Goal: Use online tool/utility: Utilize a website feature to perform a specific function

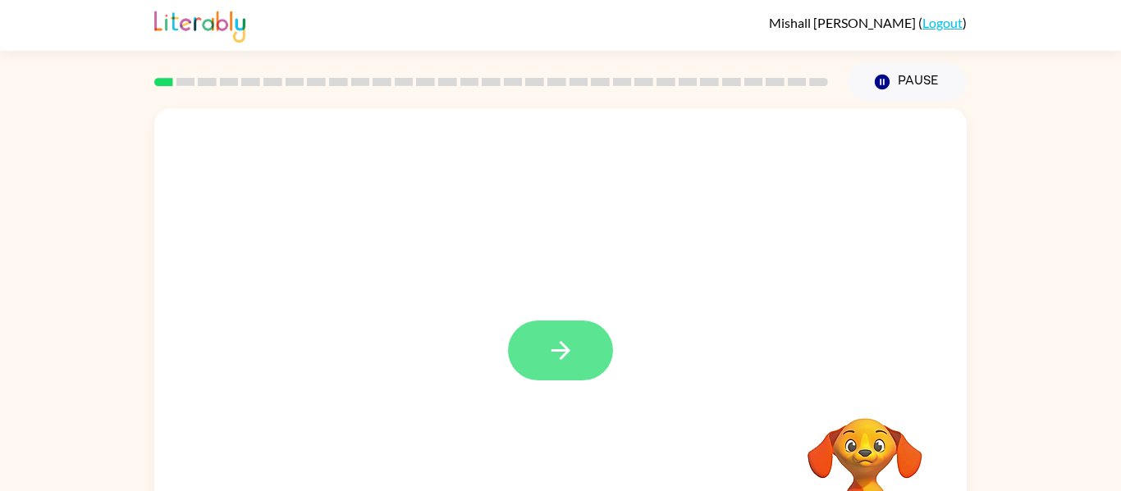
click at [592, 345] on button "button" at bounding box center [560, 351] width 105 height 60
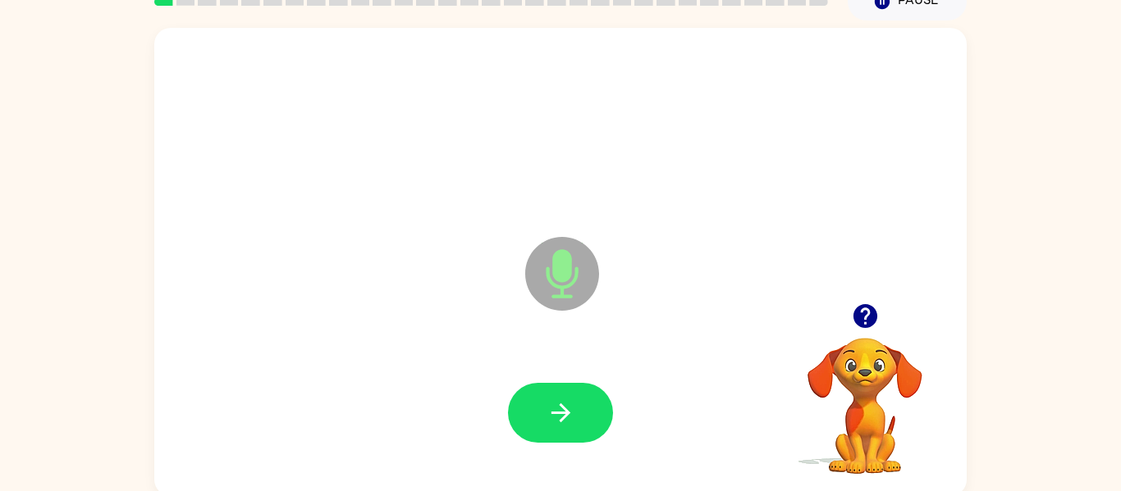
scroll to position [85, 0]
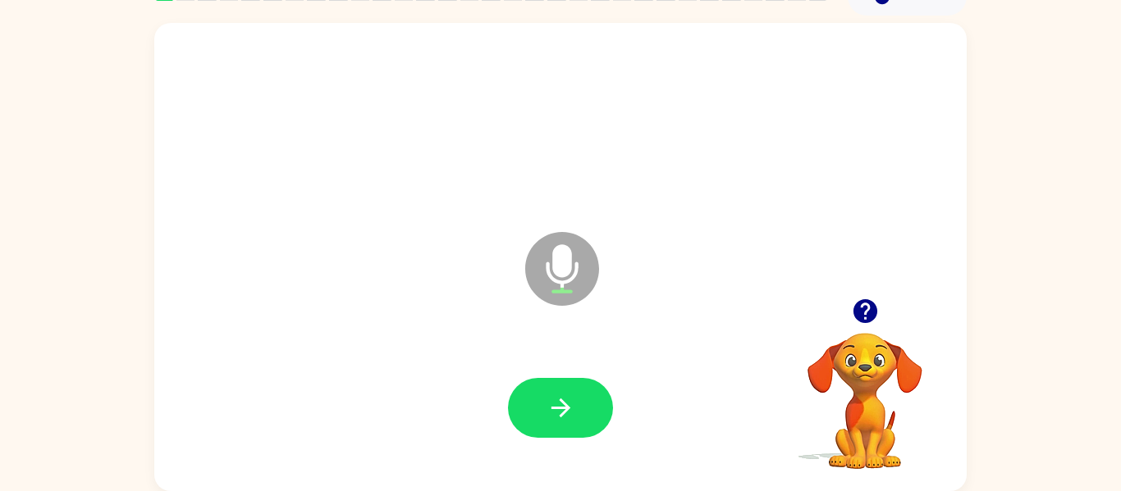
click at [866, 302] on icon "button" at bounding box center [864, 311] width 24 height 24
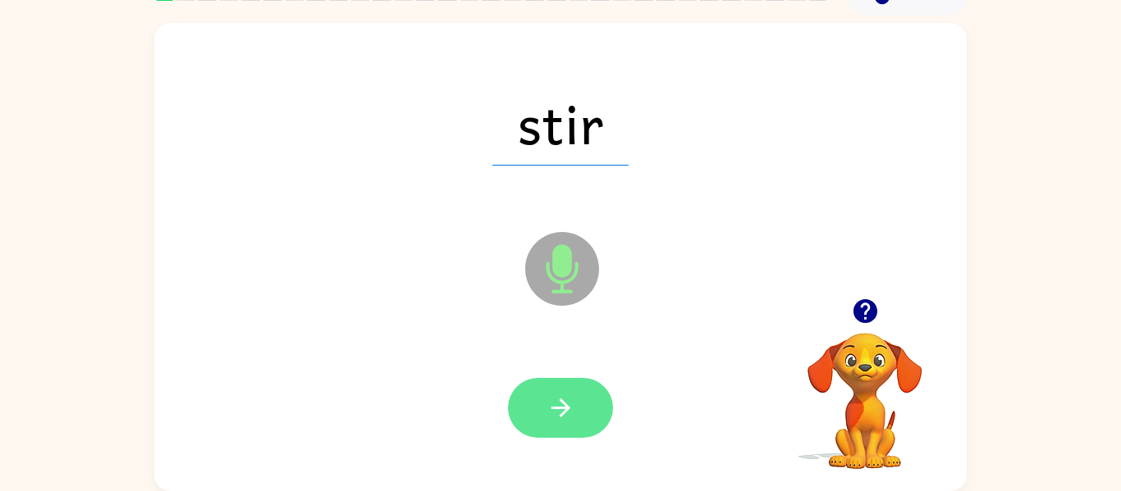
click at [568, 410] on icon "button" at bounding box center [560, 408] width 29 height 29
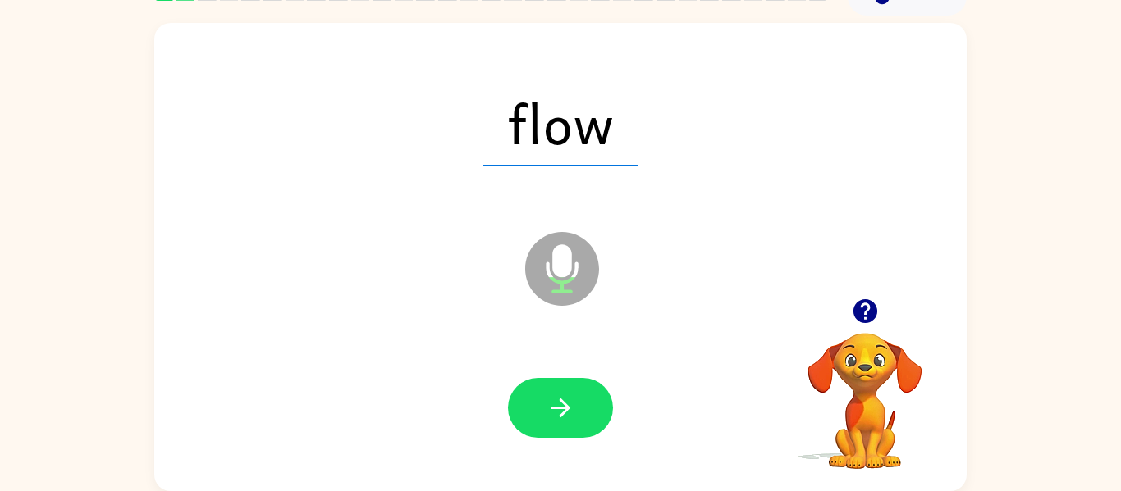
click at [568, 410] on icon "button" at bounding box center [560, 408] width 29 height 29
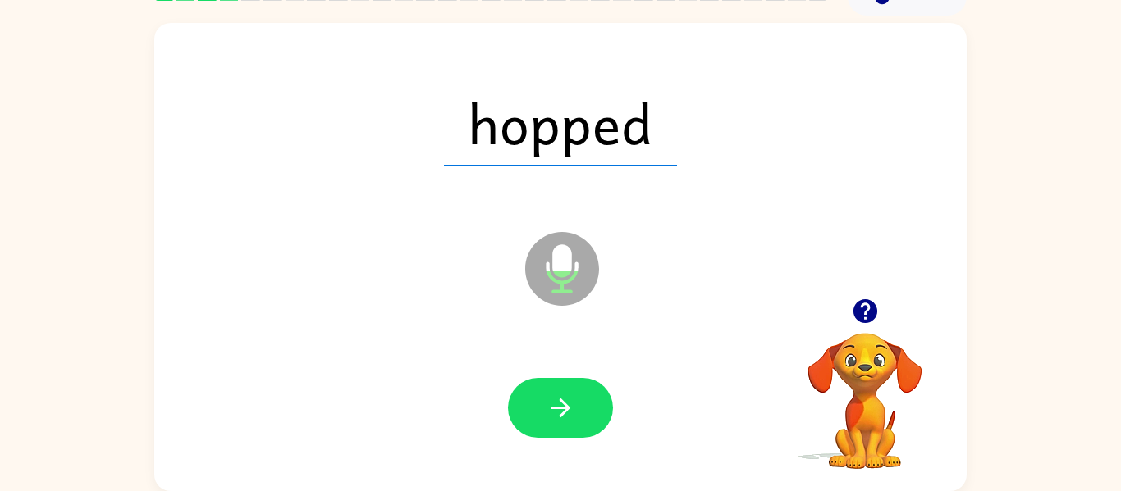
click at [568, 410] on icon "button" at bounding box center [560, 408] width 29 height 29
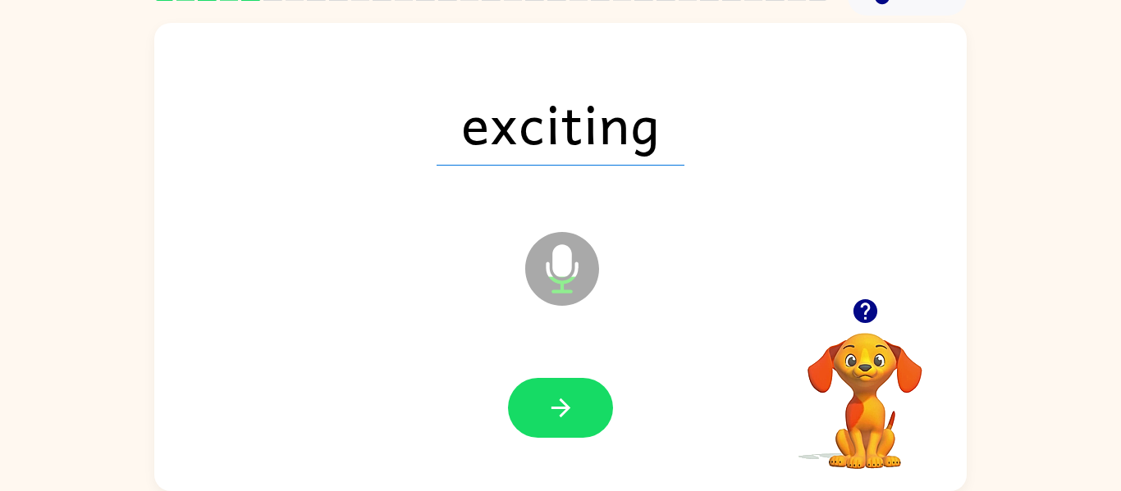
click at [568, 410] on icon "button" at bounding box center [560, 408] width 29 height 29
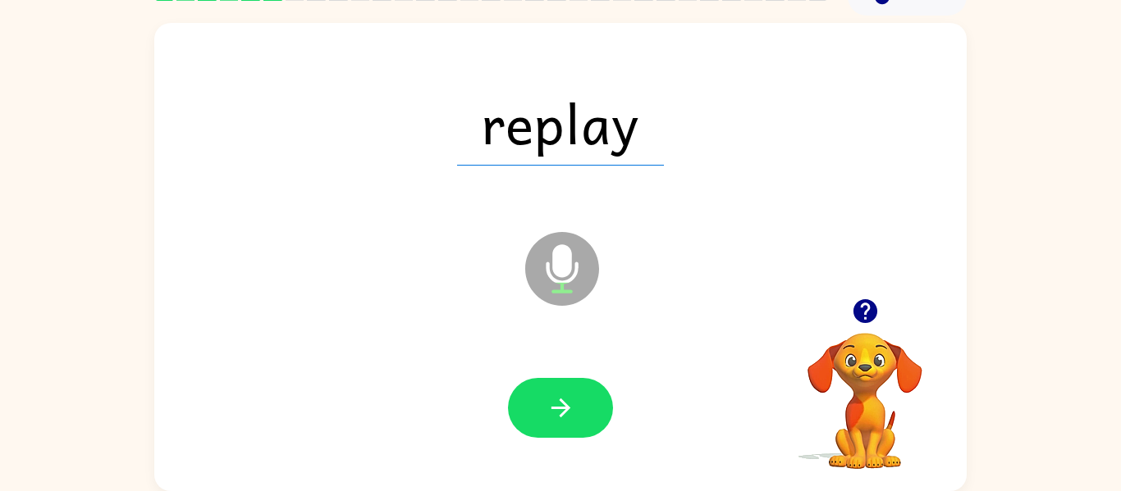
click at [568, 410] on icon "button" at bounding box center [560, 408] width 29 height 29
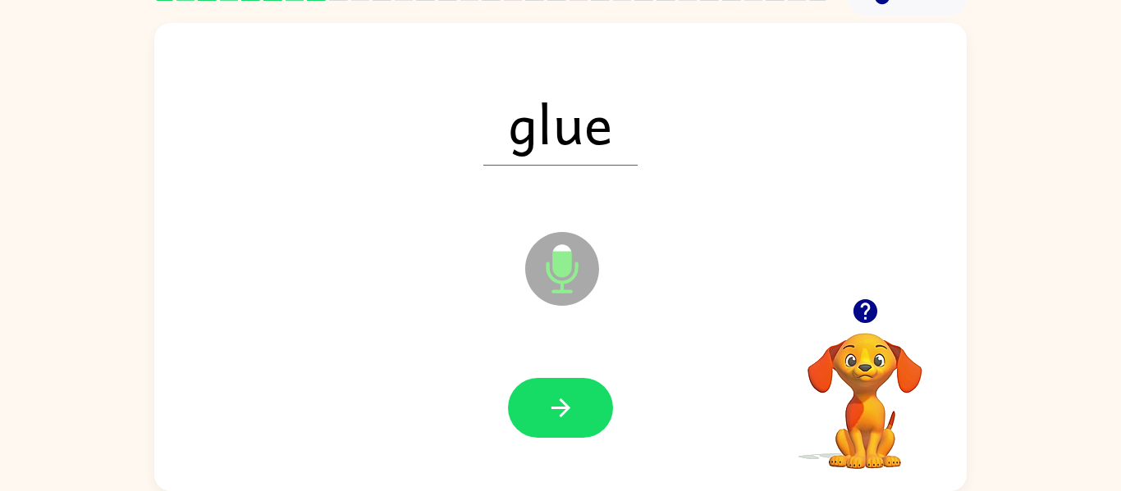
click at [568, 410] on icon "button" at bounding box center [560, 408] width 29 height 29
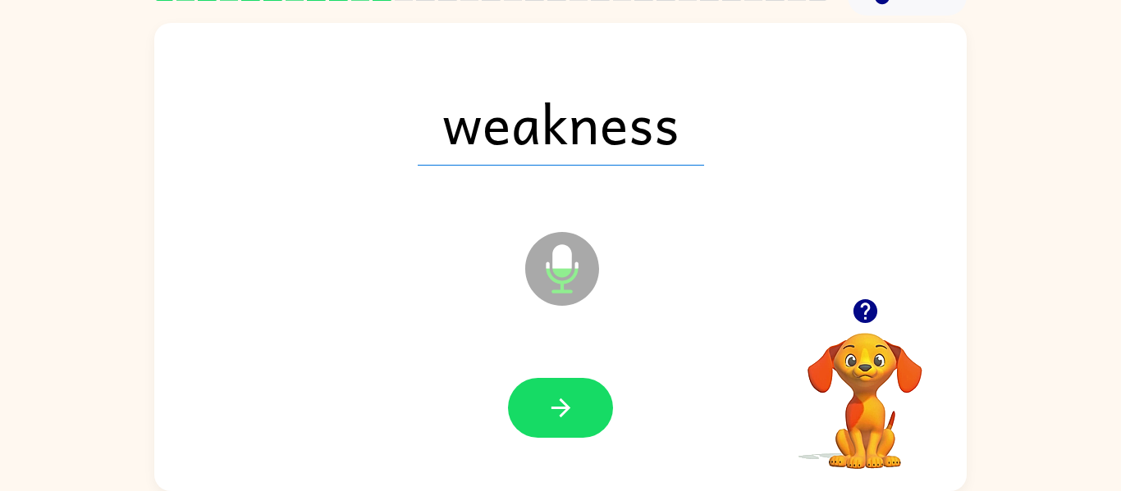
click at [568, 410] on icon "button" at bounding box center [560, 408] width 29 height 29
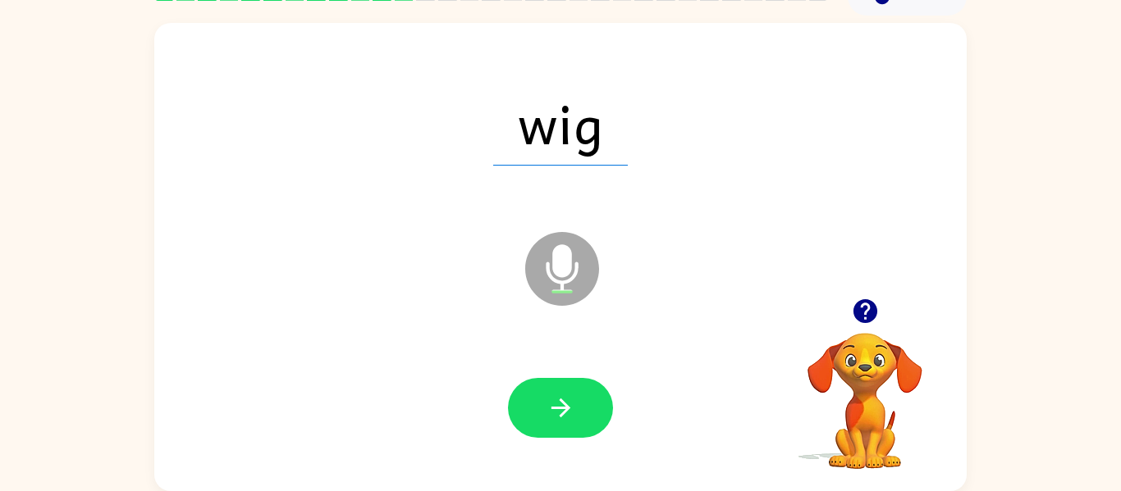
click at [568, 410] on icon "button" at bounding box center [560, 408] width 29 height 29
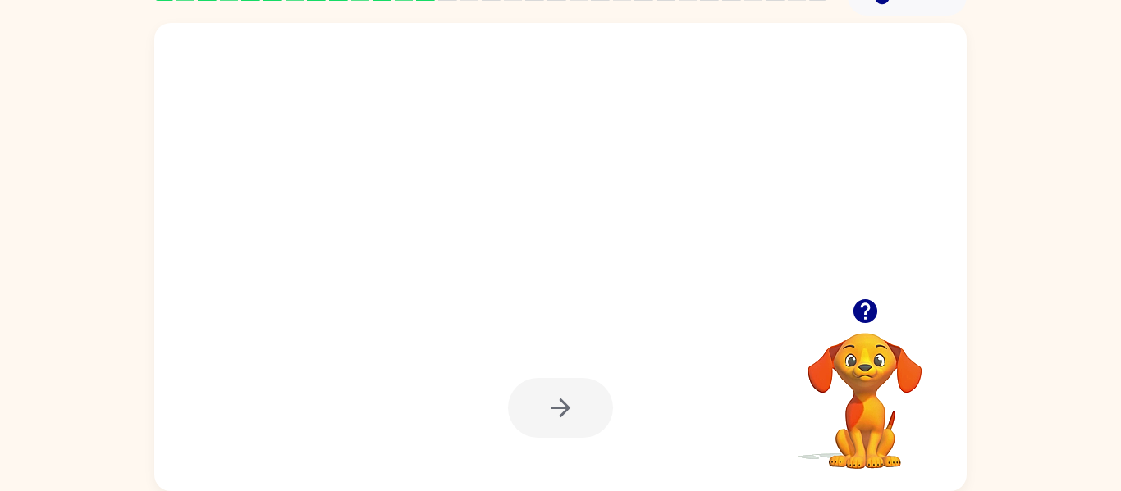
click at [568, 410] on div at bounding box center [560, 408] width 105 height 60
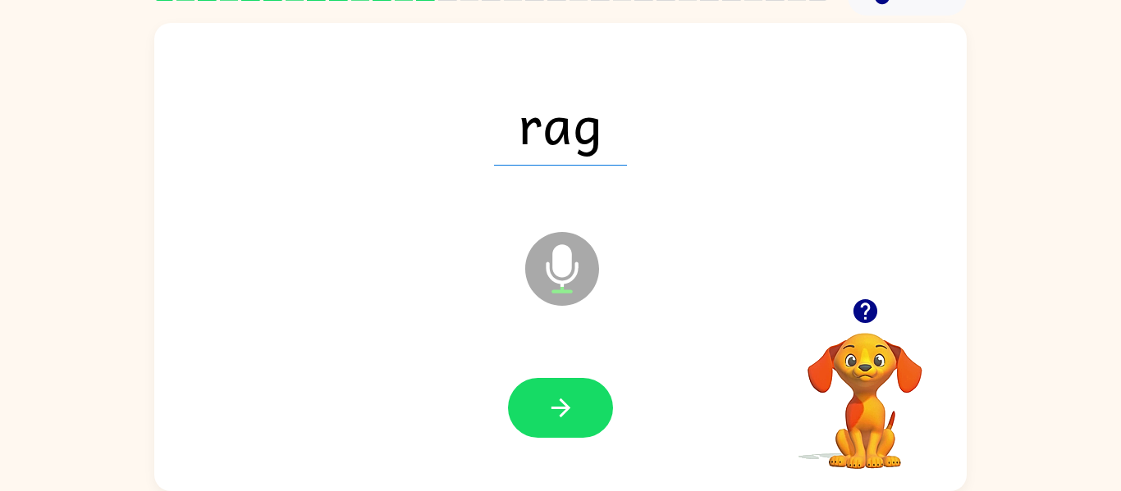
click at [568, 410] on icon "button" at bounding box center [560, 408] width 29 height 29
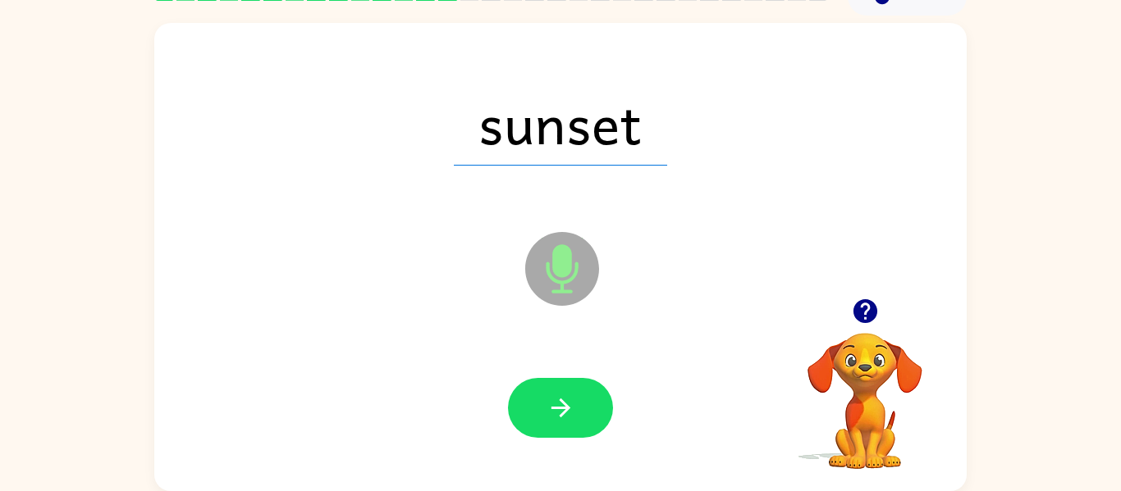
click at [568, 410] on icon "button" at bounding box center [560, 408] width 29 height 29
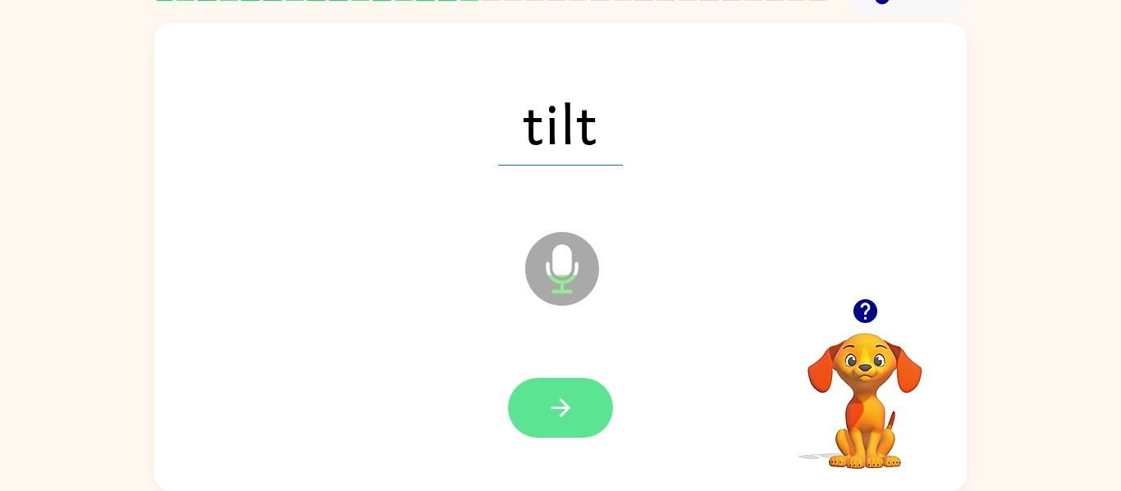
click at [556, 410] on icon "button" at bounding box center [560, 408] width 29 height 29
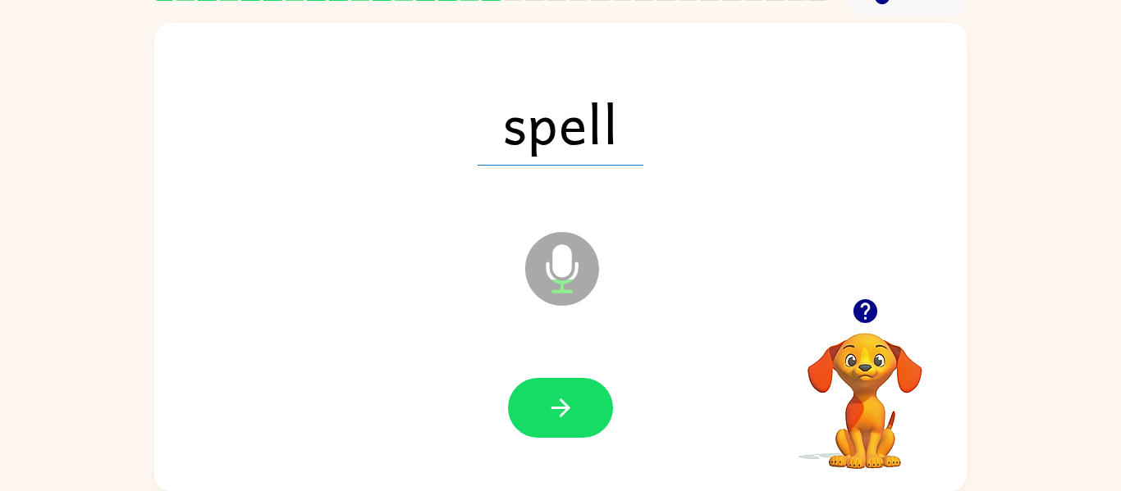
click at [556, 410] on icon "button" at bounding box center [560, 408] width 29 height 29
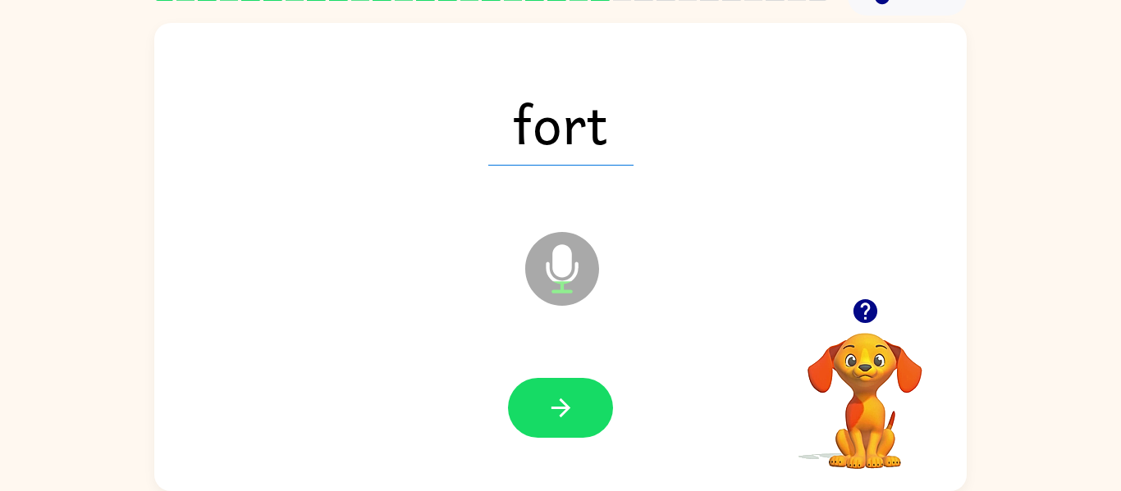
click at [556, 410] on icon "button" at bounding box center [560, 408] width 29 height 29
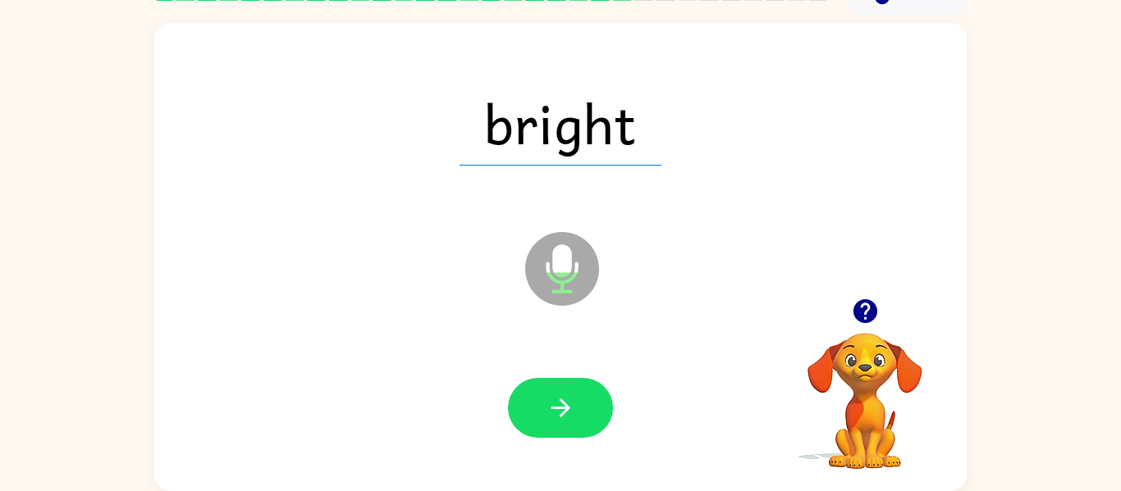
click at [556, 410] on icon "button" at bounding box center [560, 408] width 29 height 29
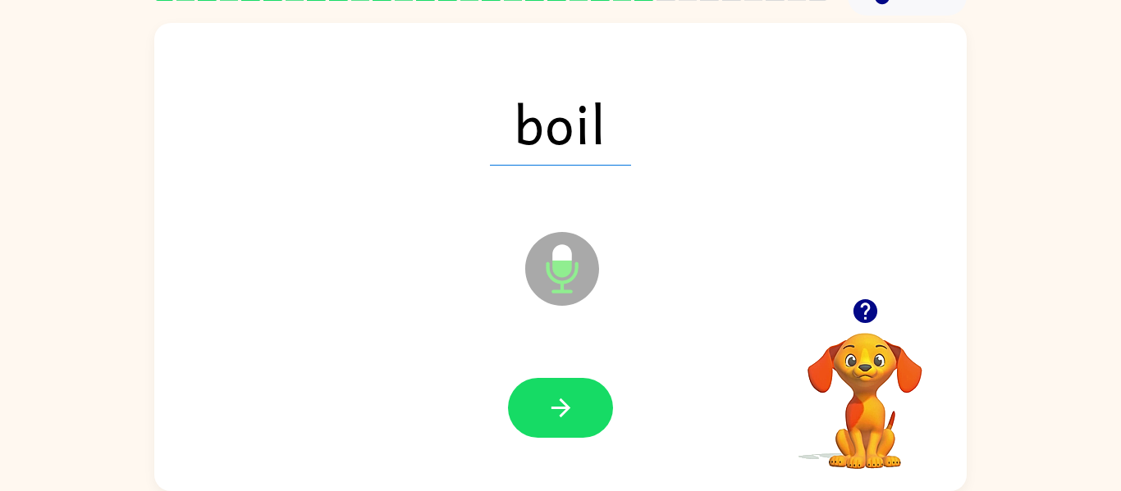
click at [556, 410] on icon "button" at bounding box center [560, 408] width 29 height 29
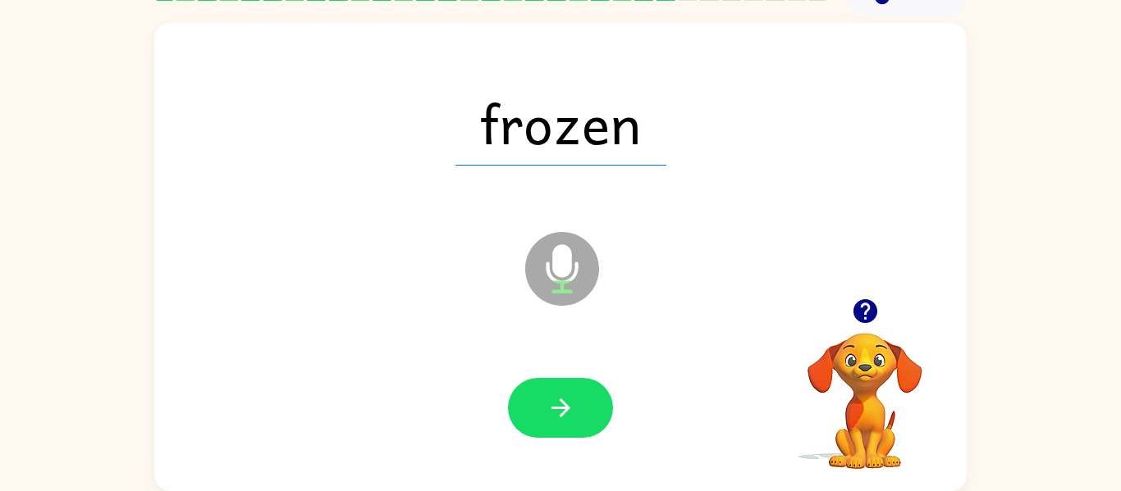
click at [556, 410] on icon "button" at bounding box center [560, 408] width 29 height 29
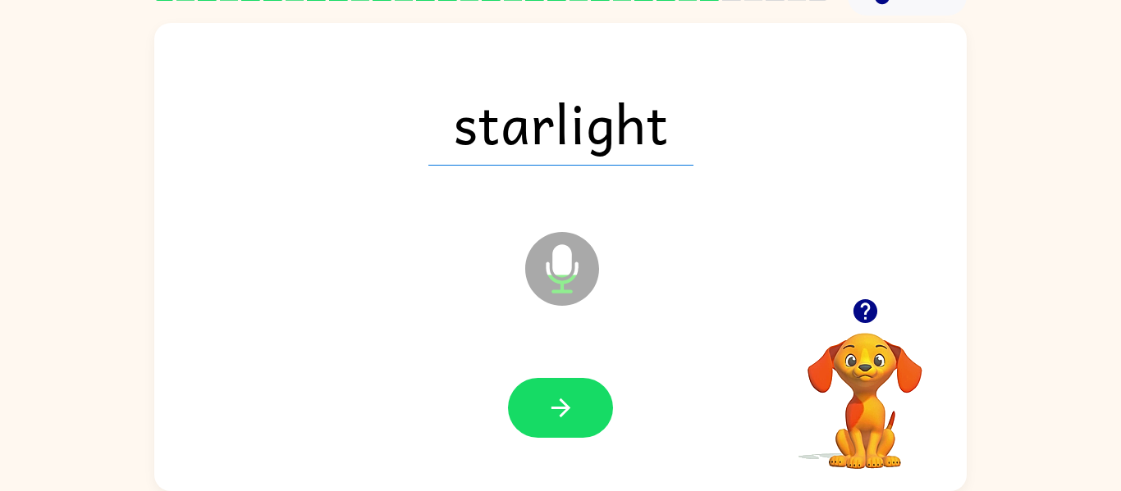
click at [556, 410] on icon "button" at bounding box center [560, 408] width 29 height 29
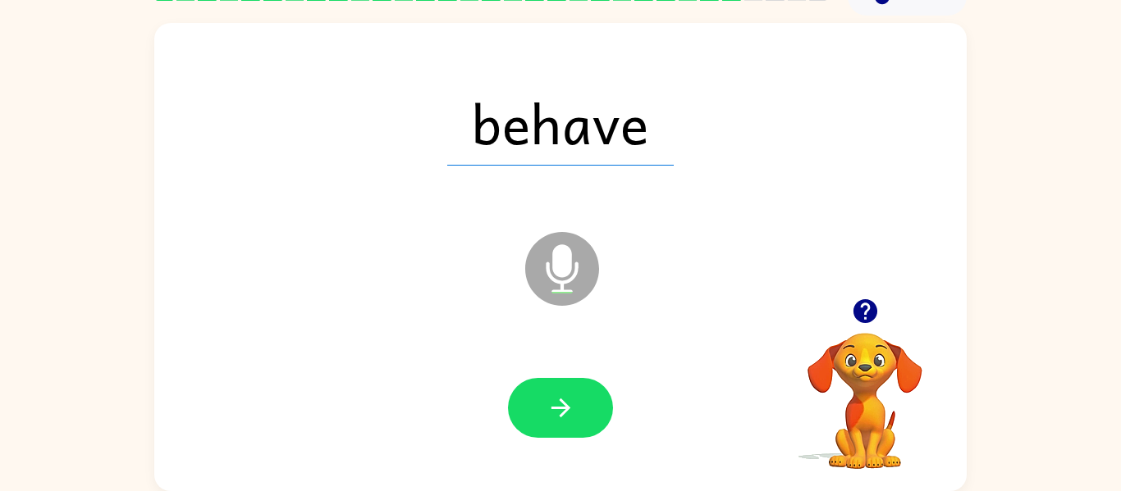
click at [556, 410] on icon "button" at bounding box center [560, 408] width 29 height 29
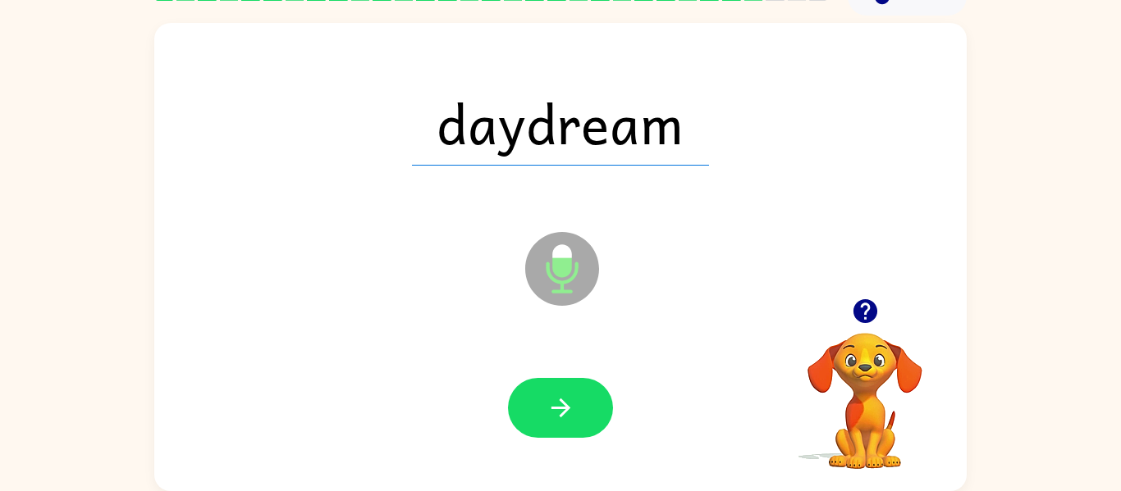
click at [556, 410] on icon "button" at bounding box center [560, 408] width 29 height 29
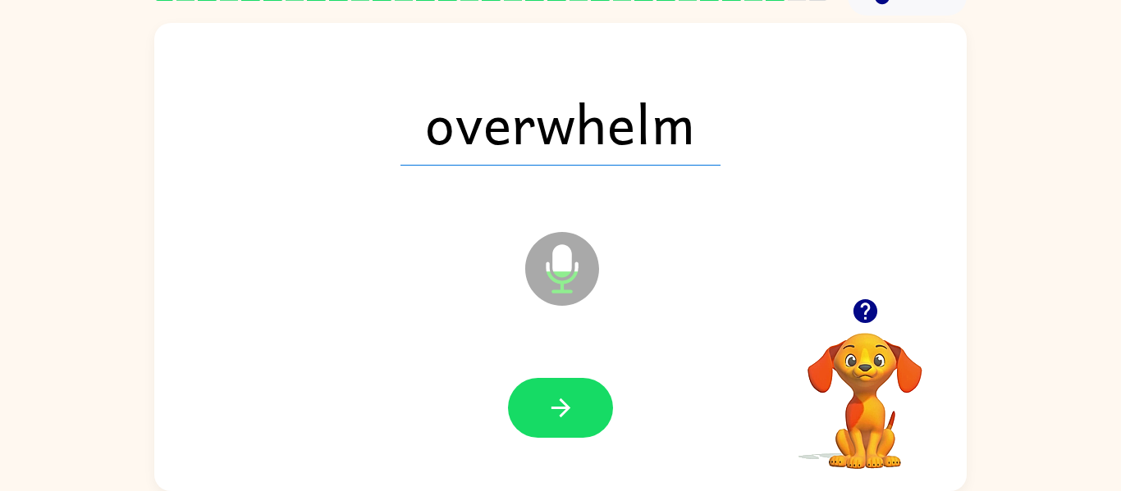
click at [556, 410] on icon "button" at bounding box center [560, 408] width 29 height 29
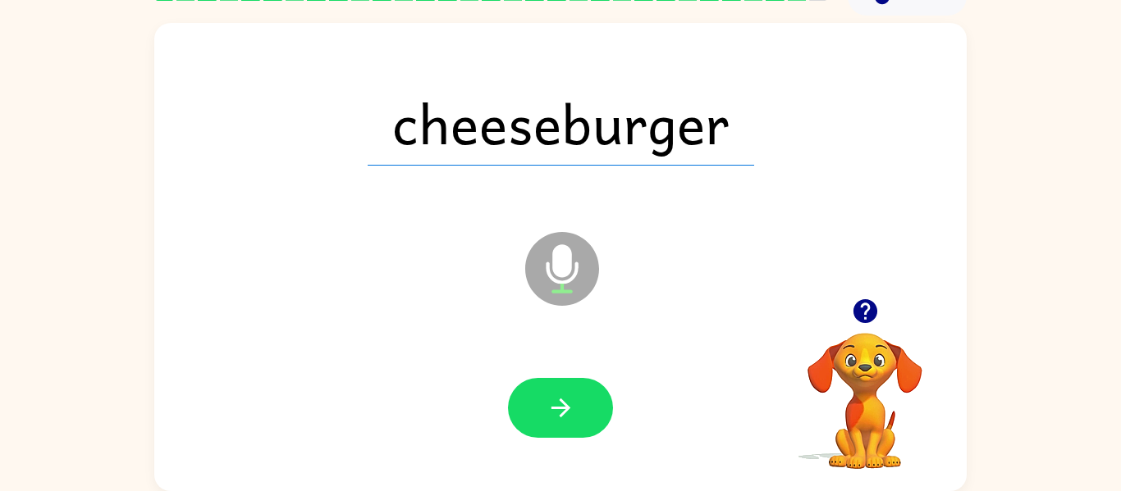
click at [556, 410] on icon "button" at bounding box center [560, 408] width 29 height 29
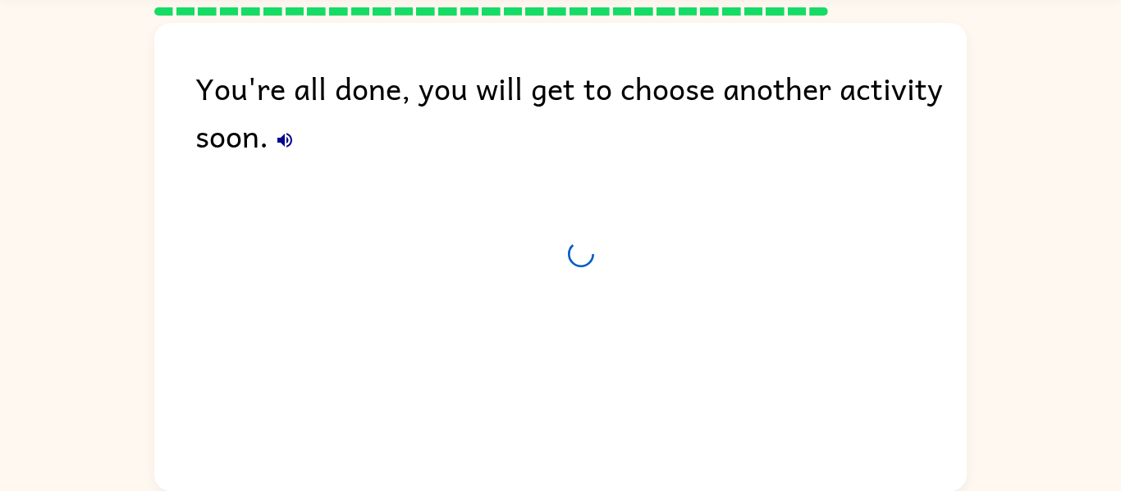
scroll to position [56, 0]
